Goal: Information Seeking & Learning: Stay updated

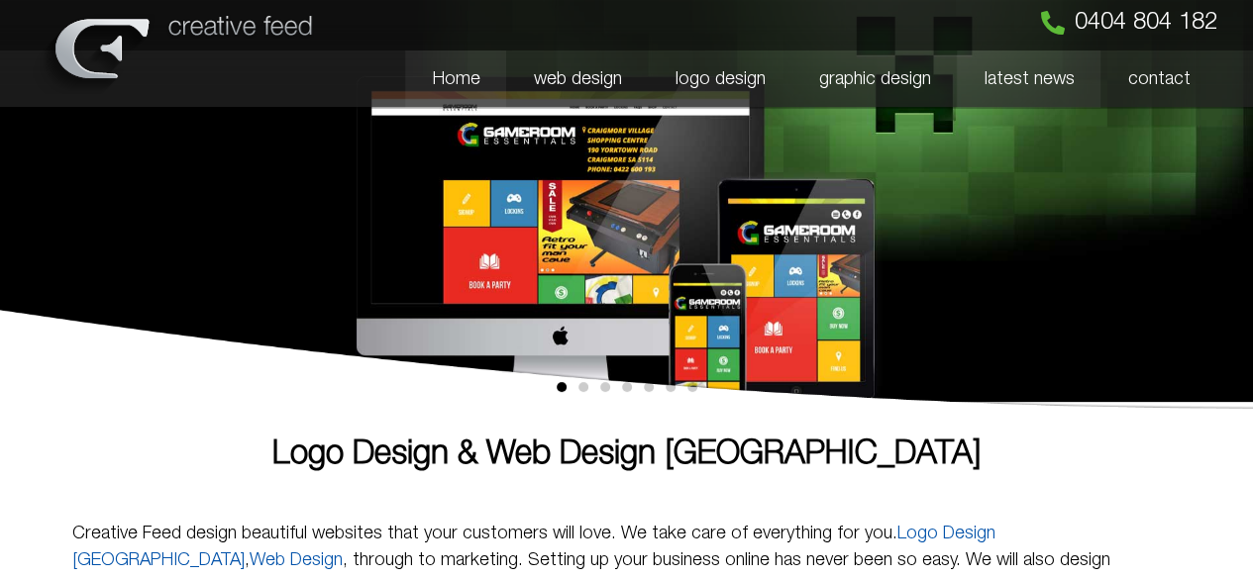
click at [1043, 74] on link "latest news" at bounding box center [1028, 78] width 144 height 57
